Goal: Information Seeking & Learning: Learn about a topic

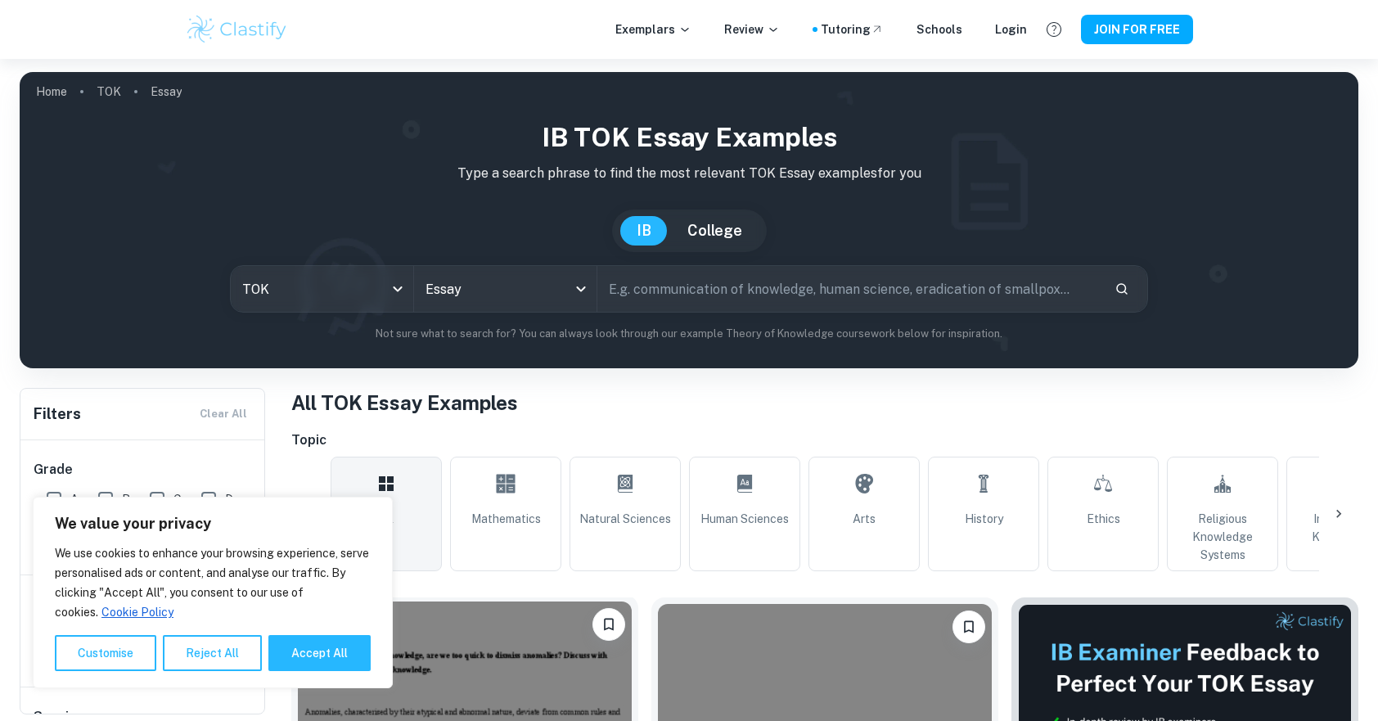
click at [341, 655] on button "Accept All" at bounding box center [319, 653] width 102 height 36
checkbox input "true"
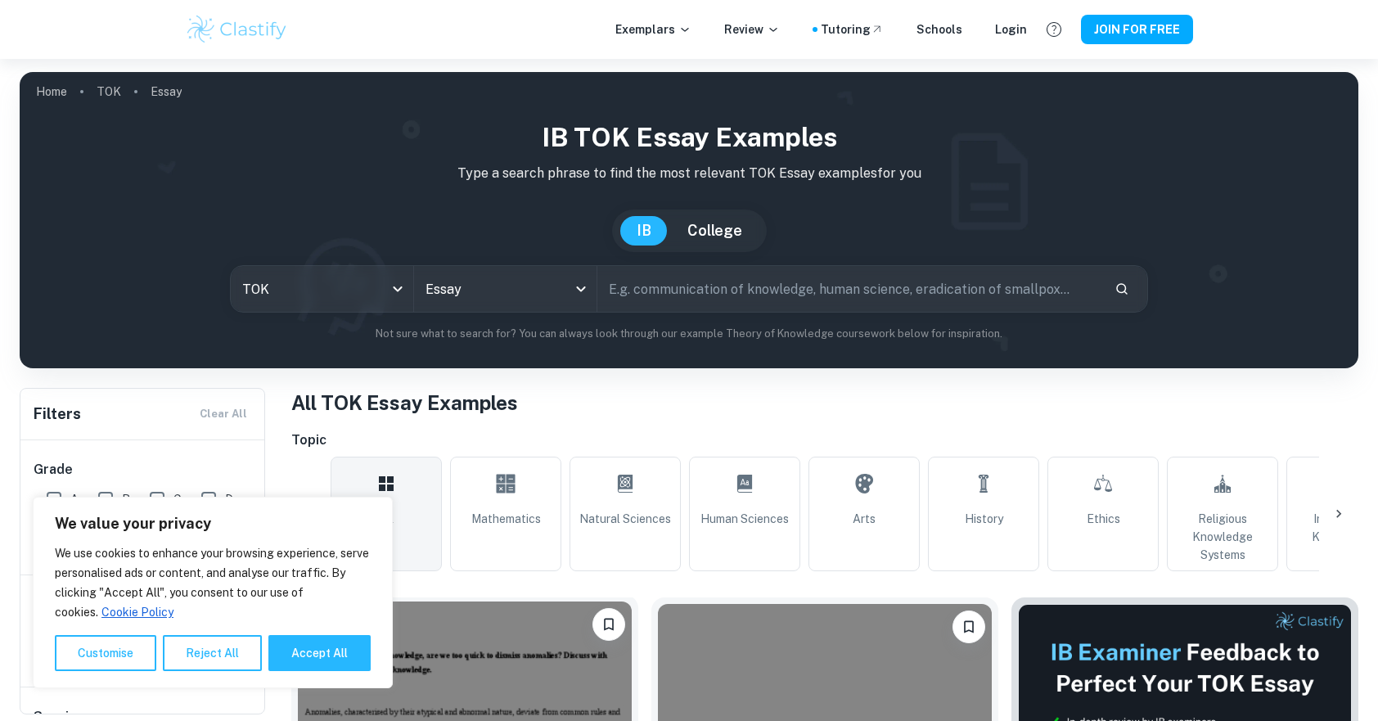
checkbox input "true"
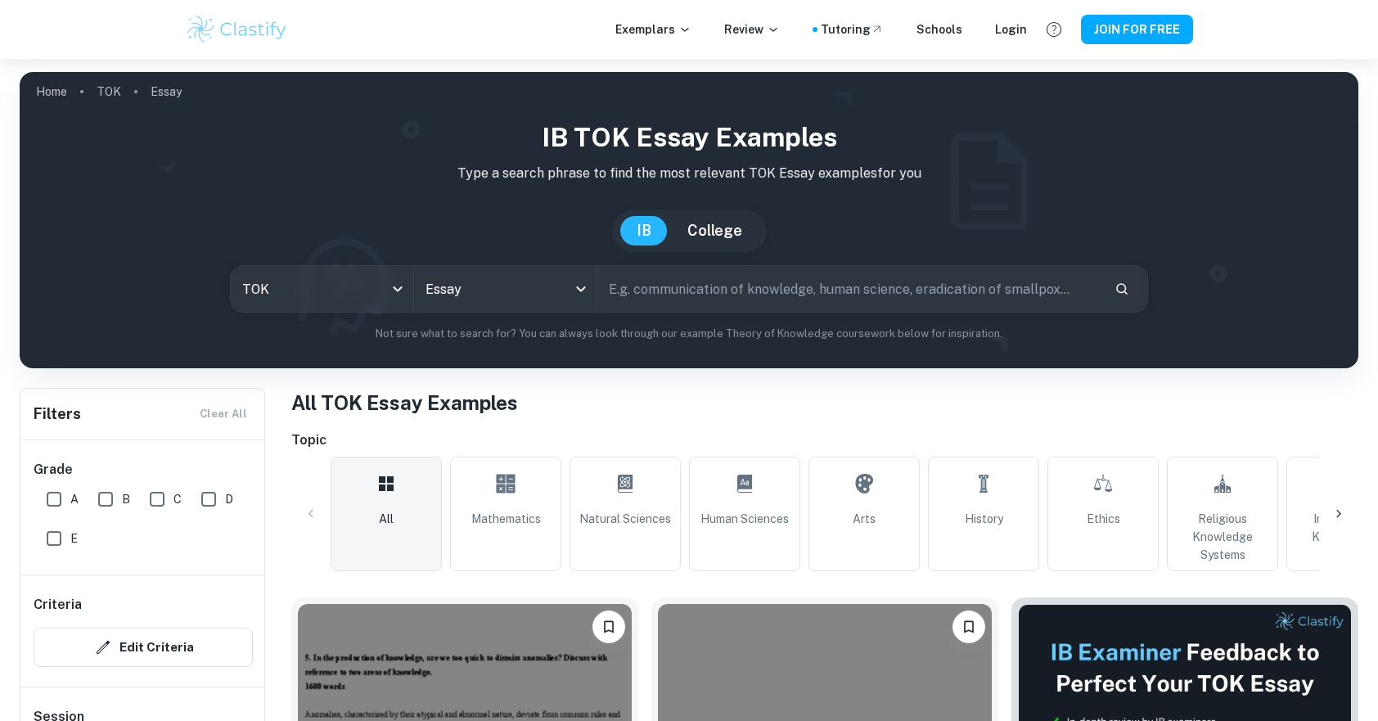
scroll to position [409, 0]
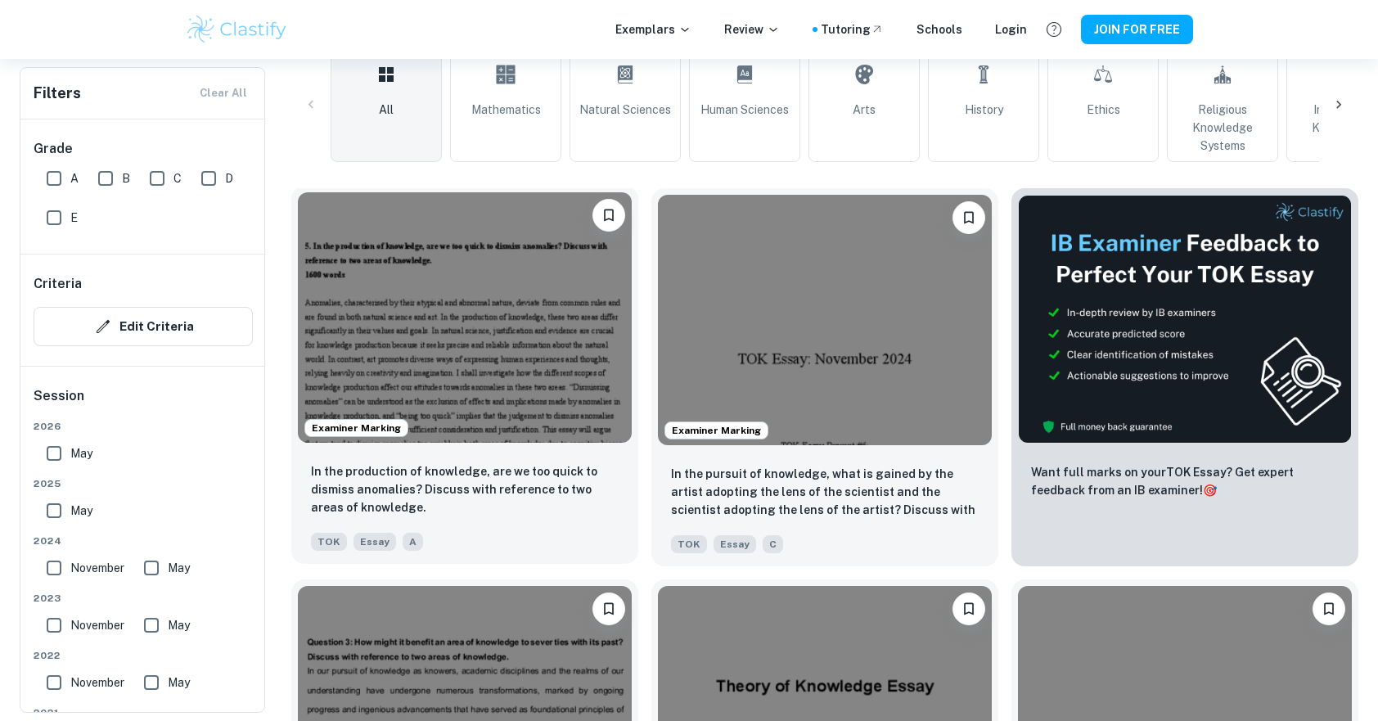
click at [479, 333] on img at bounding box center [465, 317] width 334 height 250
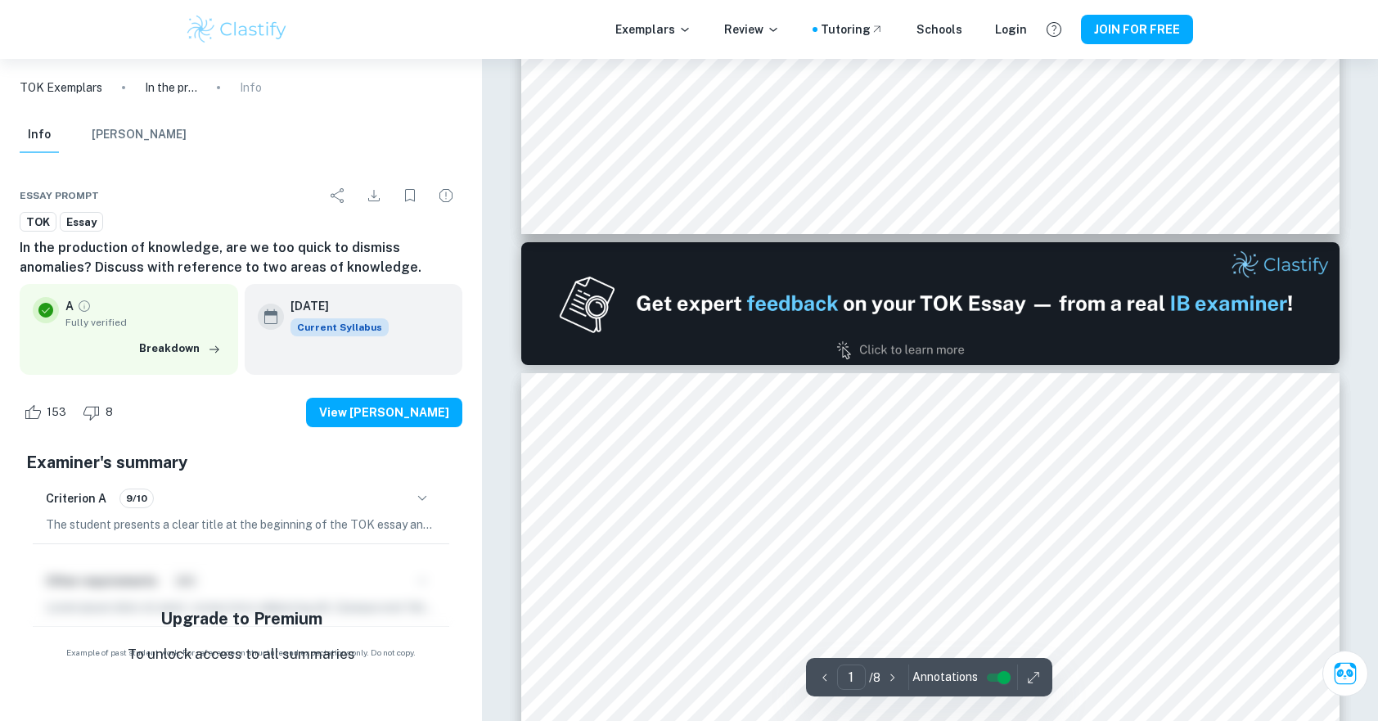
type input "2"
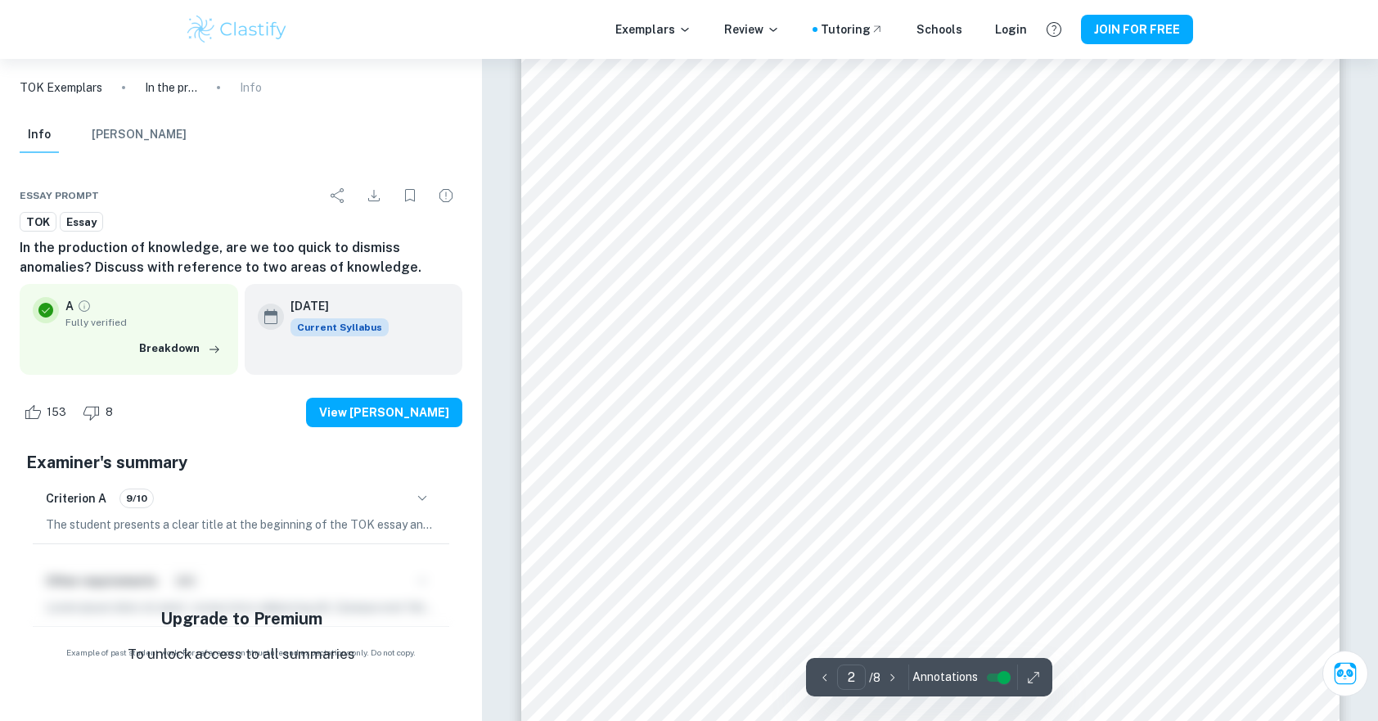
scroll to position [1228, 0]
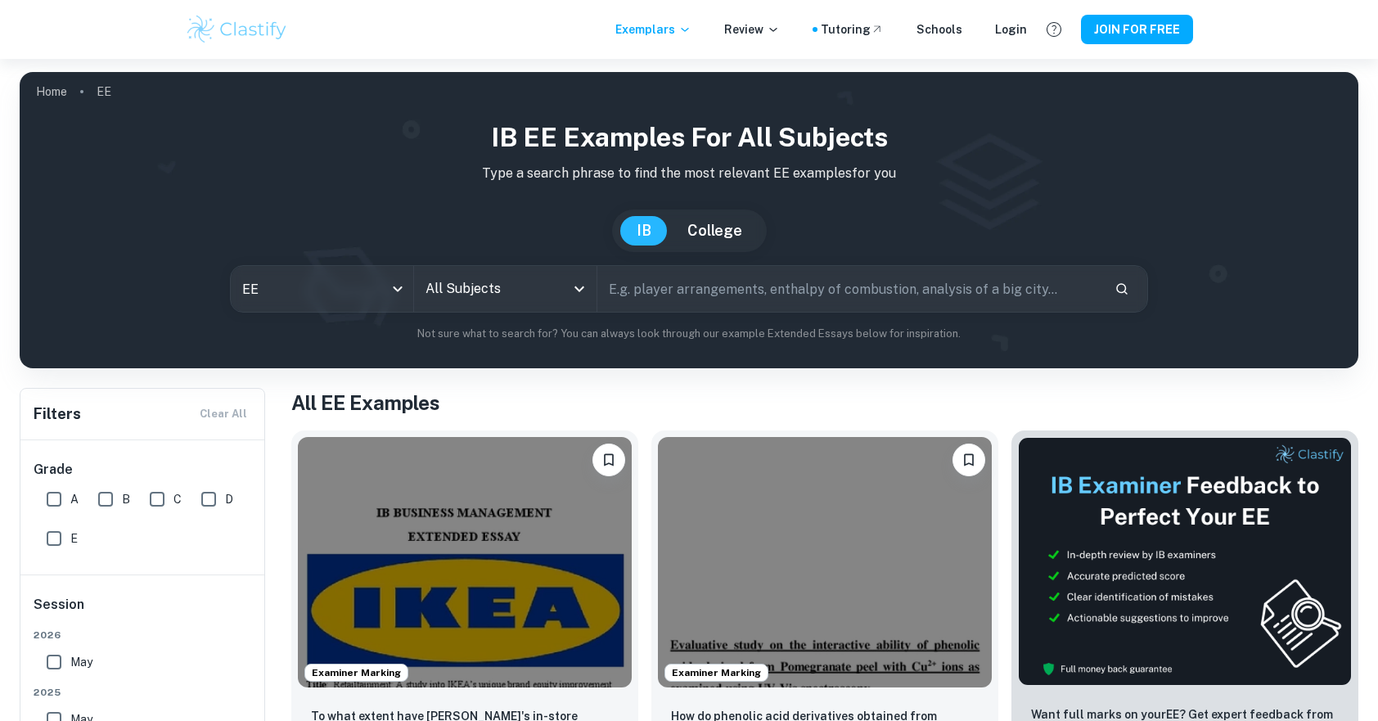
scroll to position [327, 0]
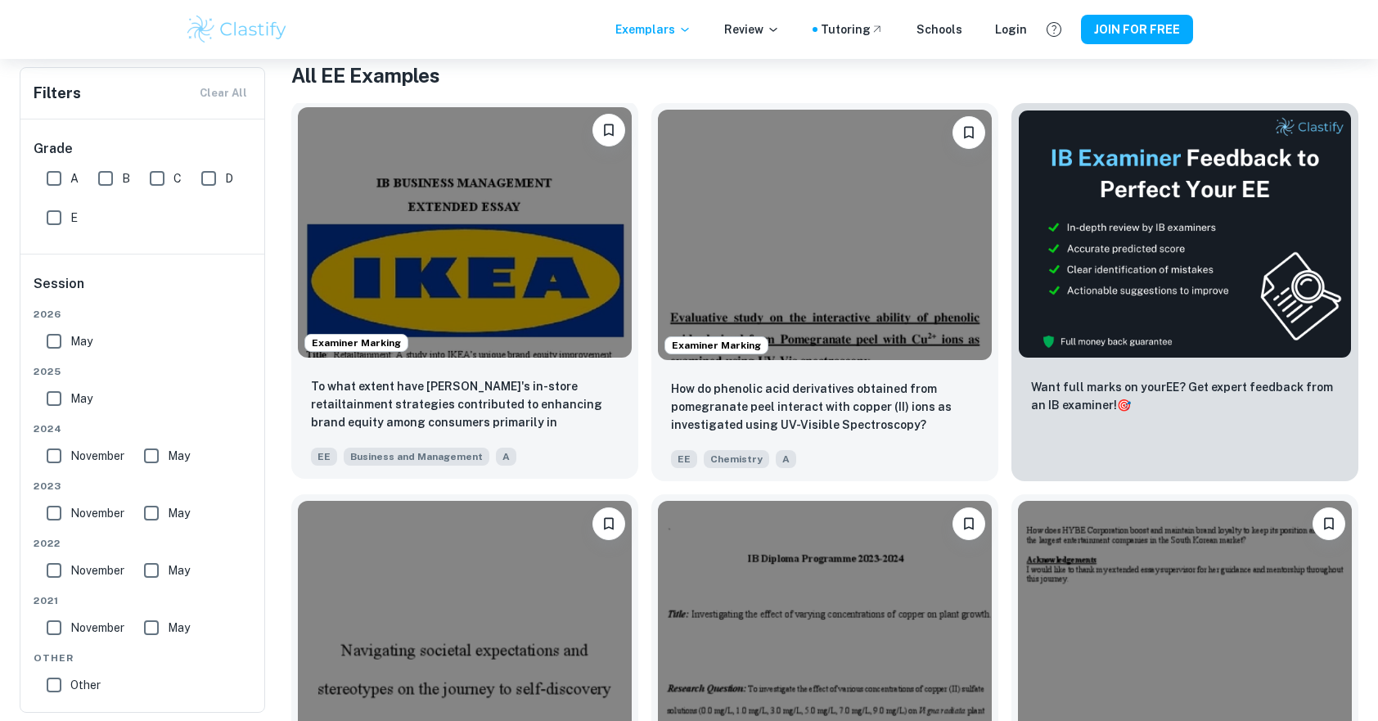
click at [483, 211] on img at bounding box center [465, 232] width 334 height 250
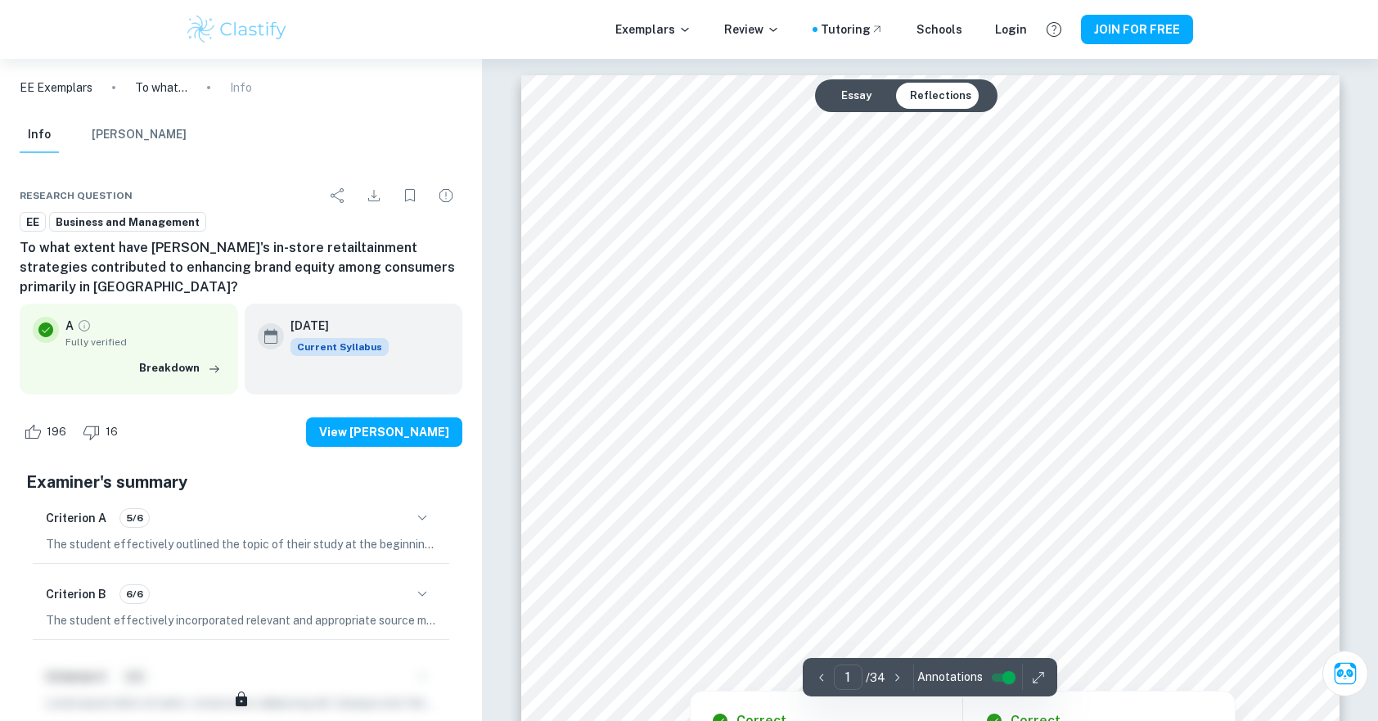
scroll to position [327, 0]
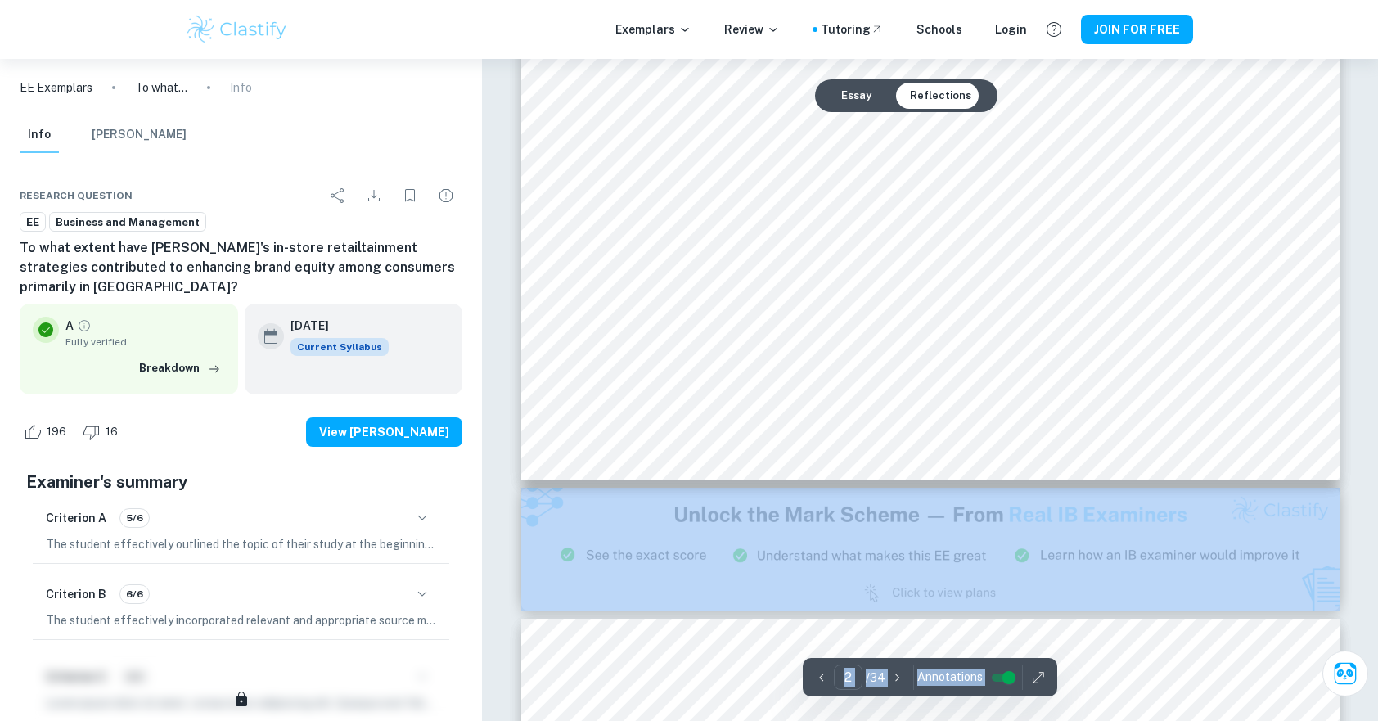
type input "3"
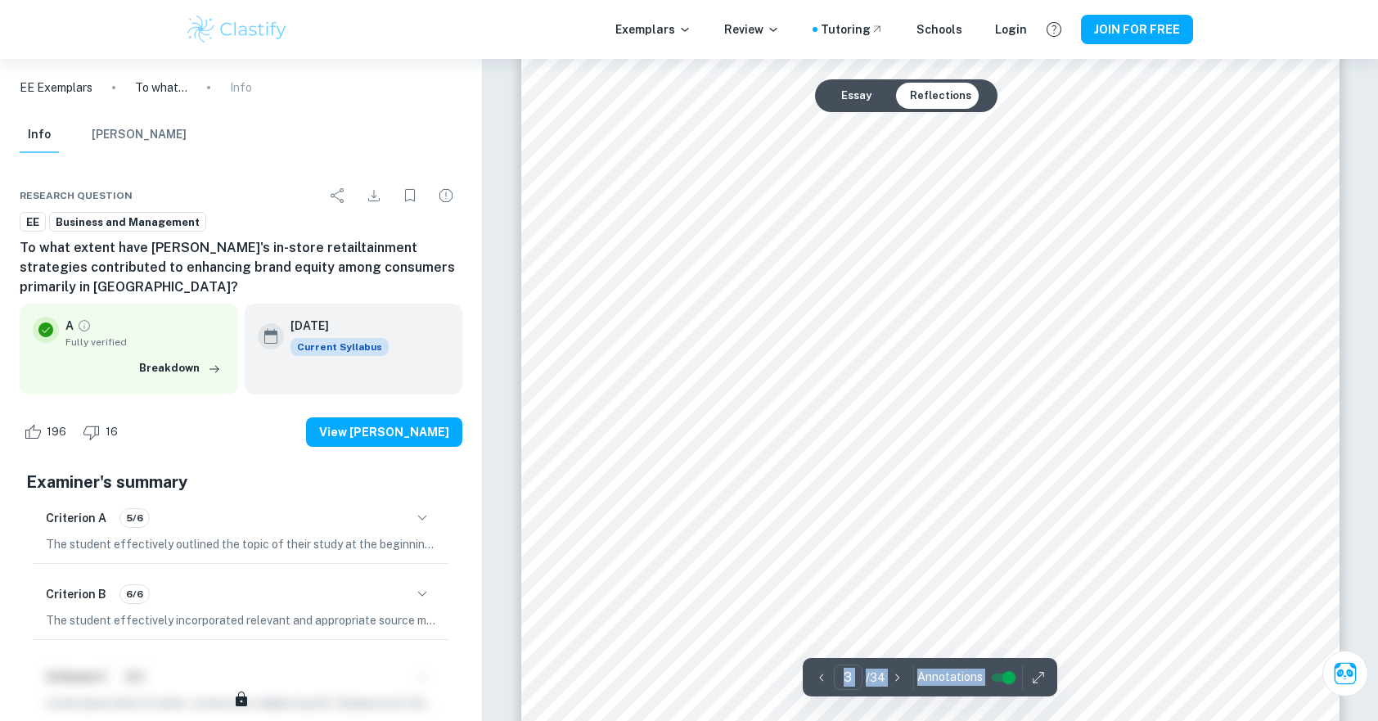
scroll to position [2947, 0]
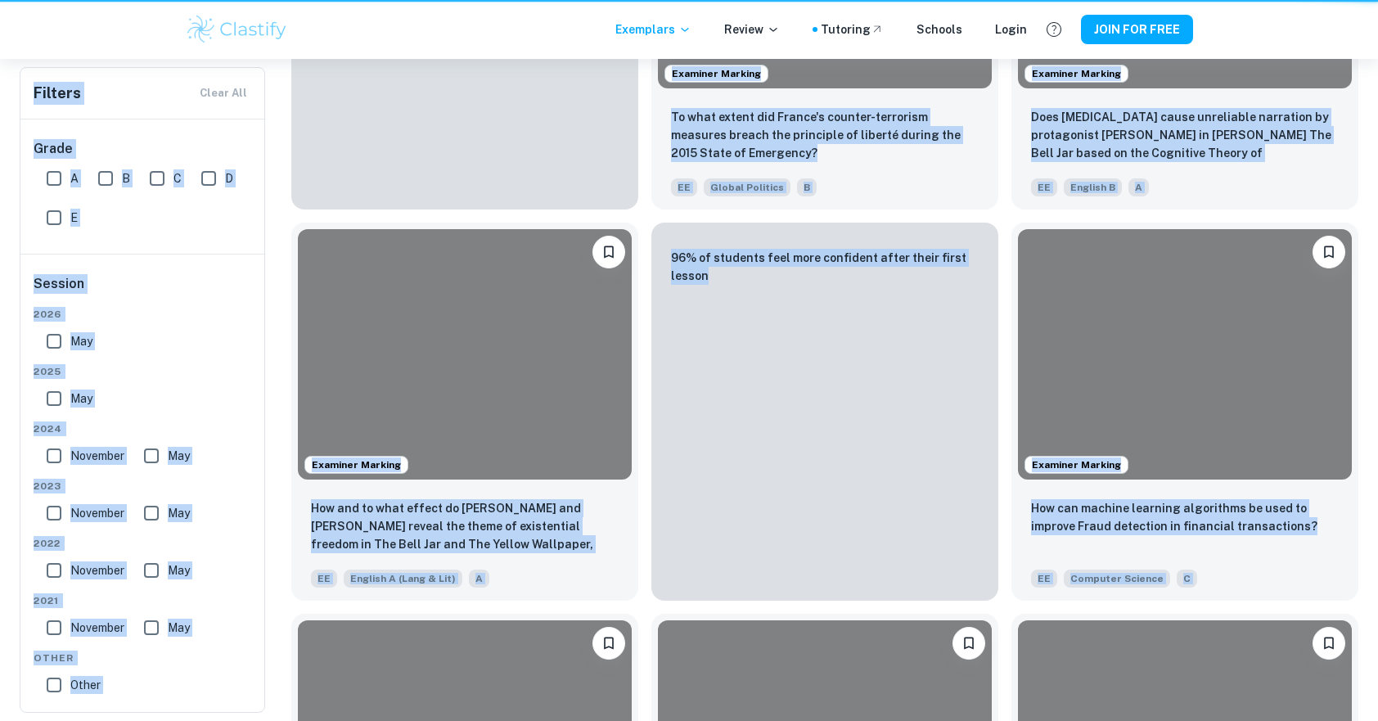
scroll to position [327, 0]
